Goal: Navigation & Orientation: Go to known website

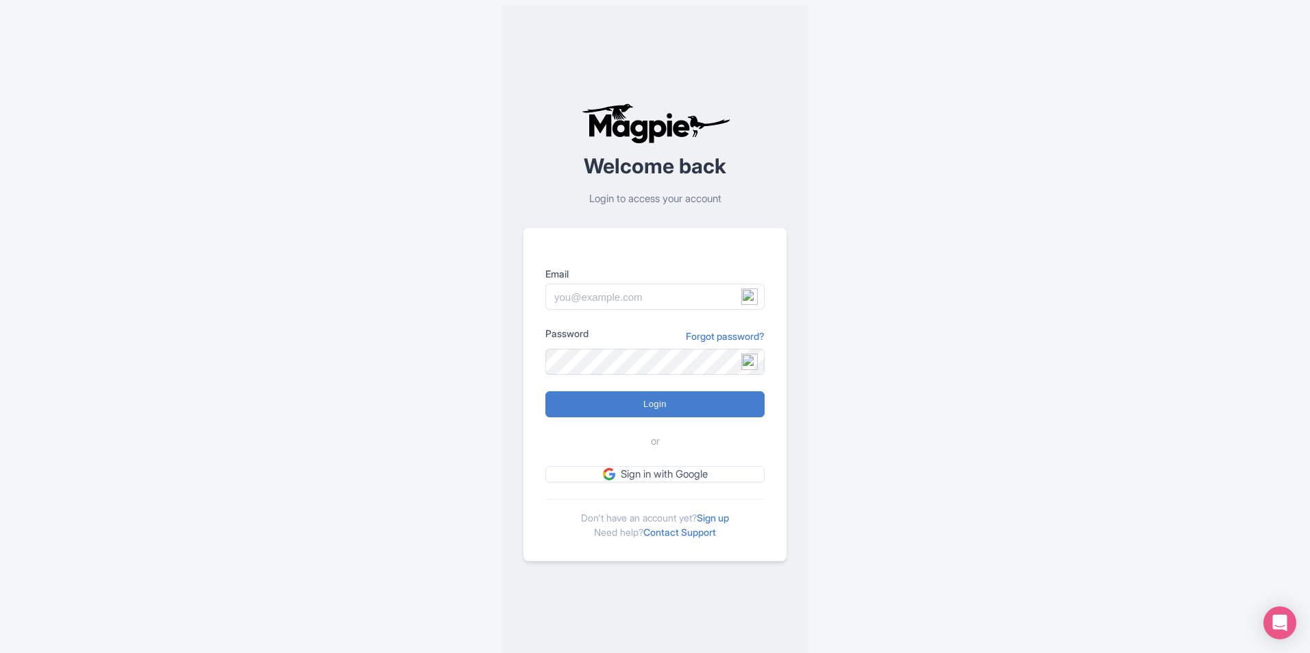
click at [750, 299] on img at bounding box center [749, 296] width 16 height 16
click at [805, 295] on div "Welcome back Login to access your account Email Password Forgot password? Login…" at bounding box center [655, 331] width 307 height 653
click at [687, 467] on link "Sign in with Google" at bounding box center [654, 474] width 219 height 17
